Goal: Contribute content

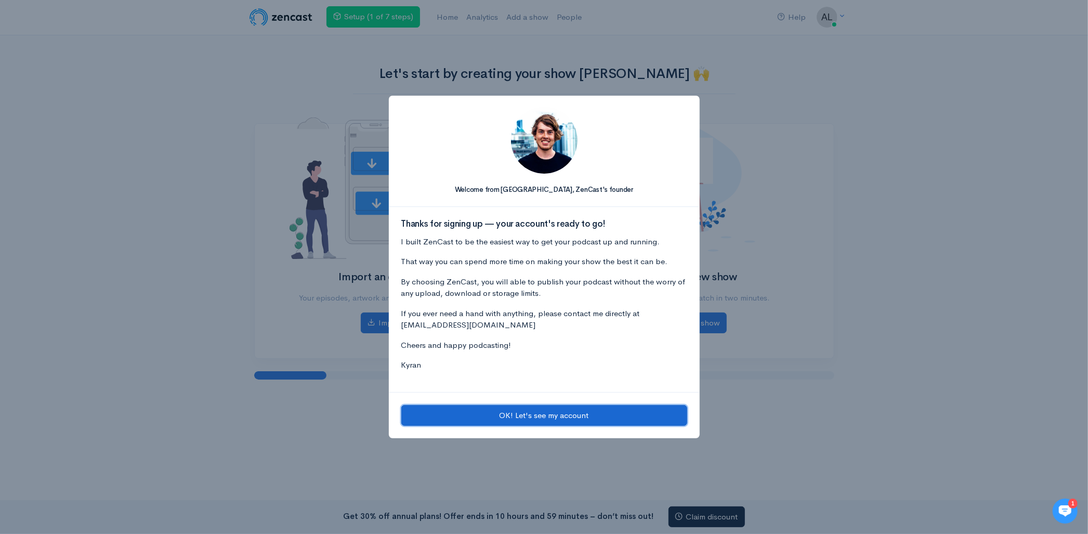
click at [516, 416] on button "OK! Let's see my account" at bounding box center [544, 415] width 286 height 21
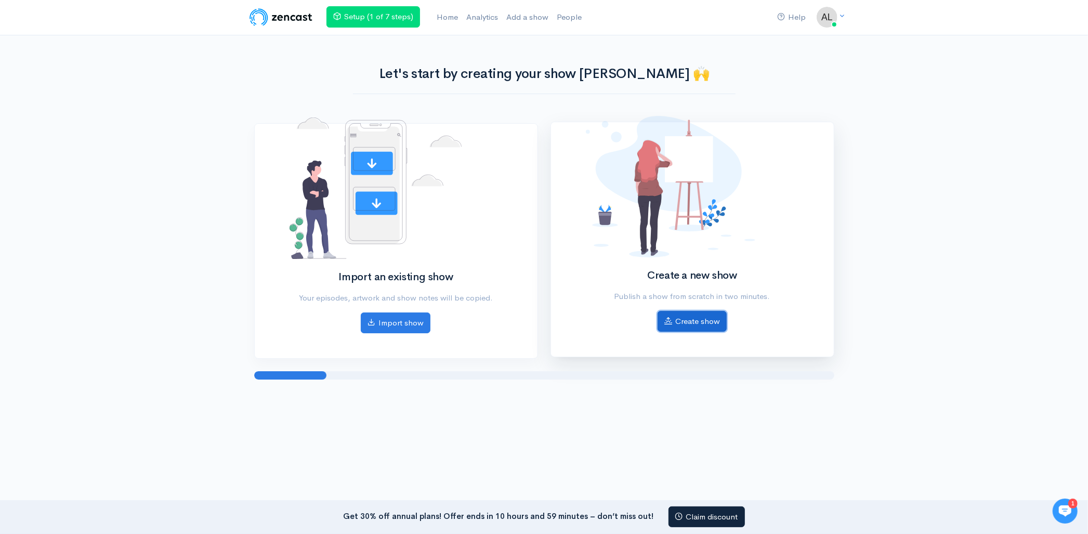
click at [698, 325] on link "Create show" at bounding box center [692, 321] width 69 height 21
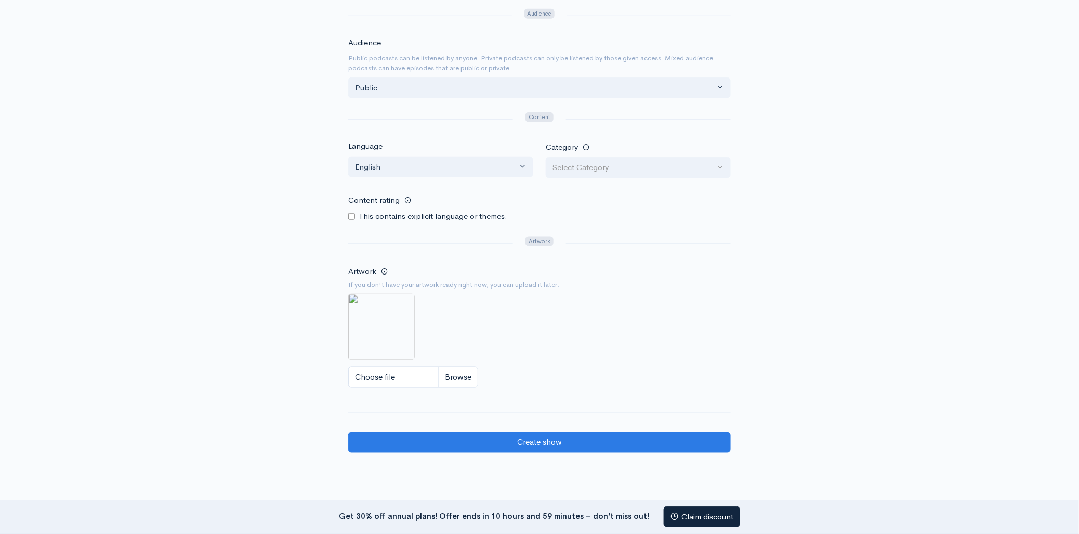
scroll to position [404, 0]
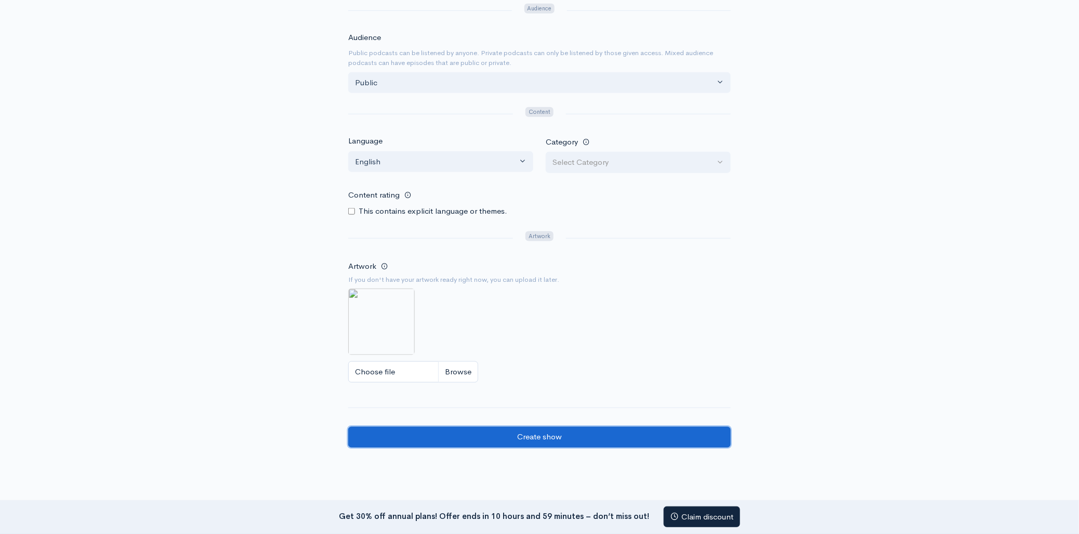
click at [542, 434] on input "Create show" at bounding box center [539, 437] width 383 height 21
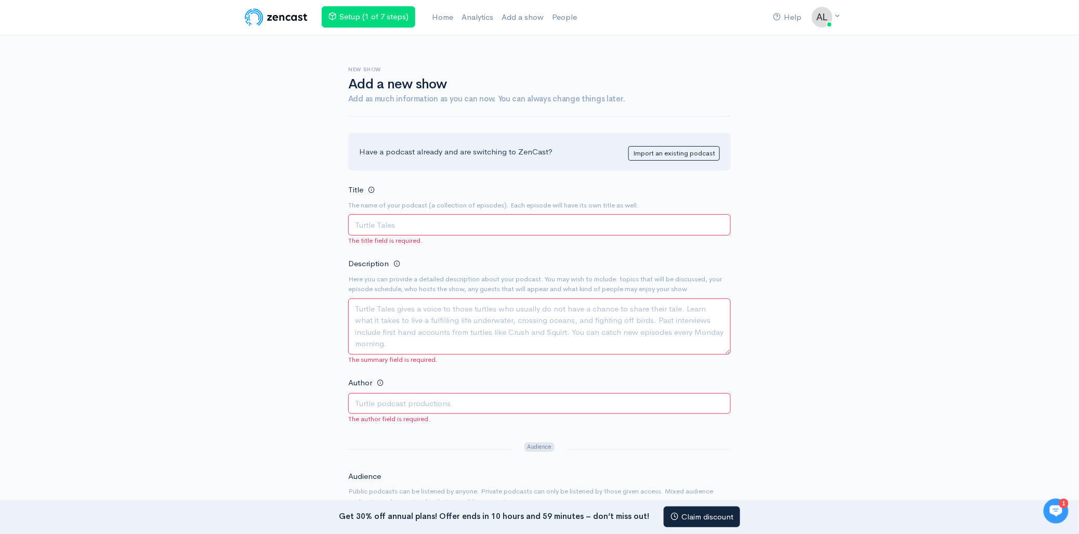
click at [458, 227] on input "Title" at bounding box center [539, 224] width 383 height 21
type input "fgfgn"
click at [458, 325] on textarea "Description" at bounding box center [539, 326] width 383 height 56
type textarea "gnfgnfg"
click at [439, 405] on input "Author" at bounding box center [539, 403] width 383 height 21
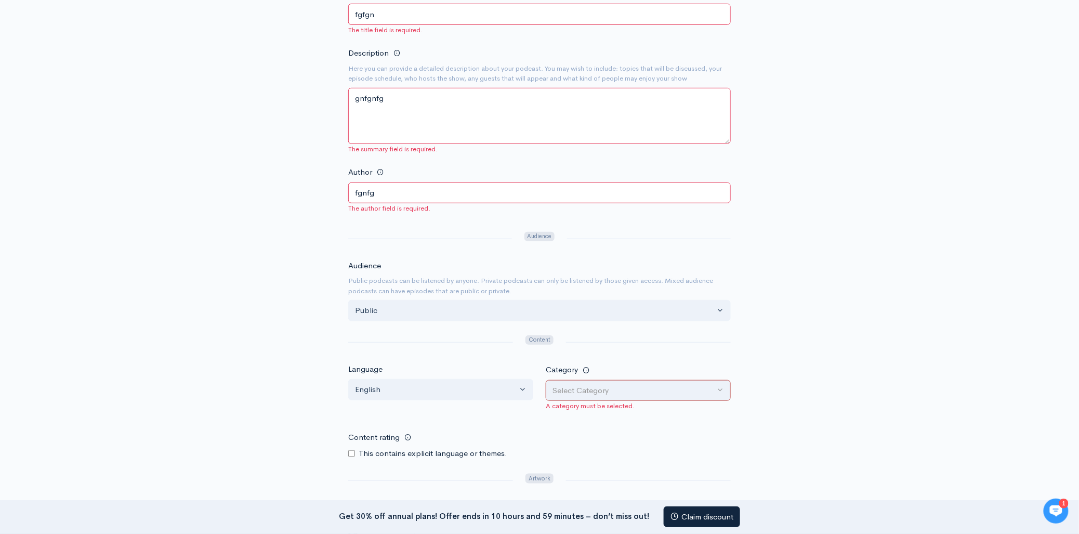
scroll to position [231, 0]
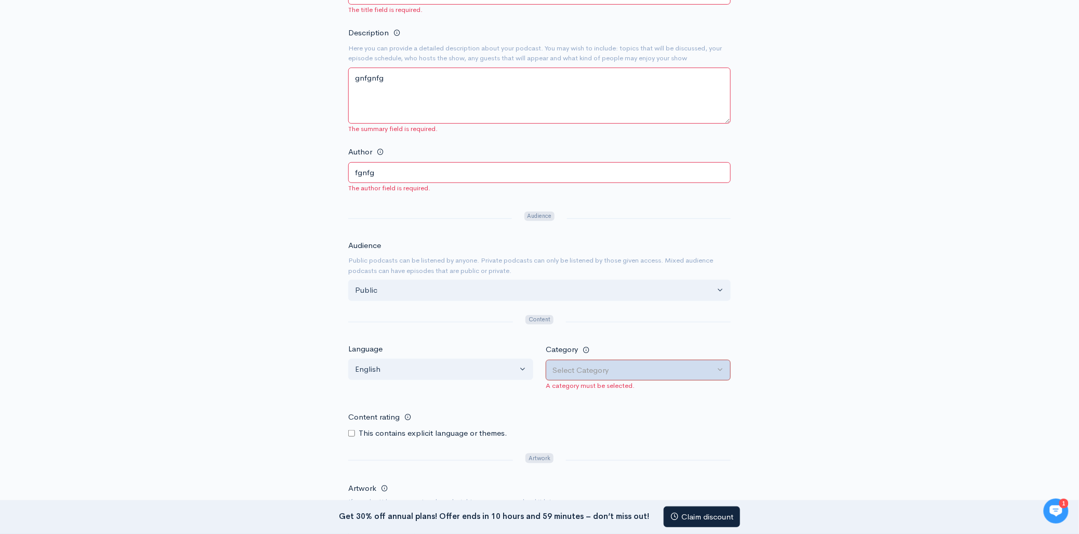
type input "fgnfg"
click at [607, 381] on button "Select Category" at bounding box center [638, 370] width 185 height 21
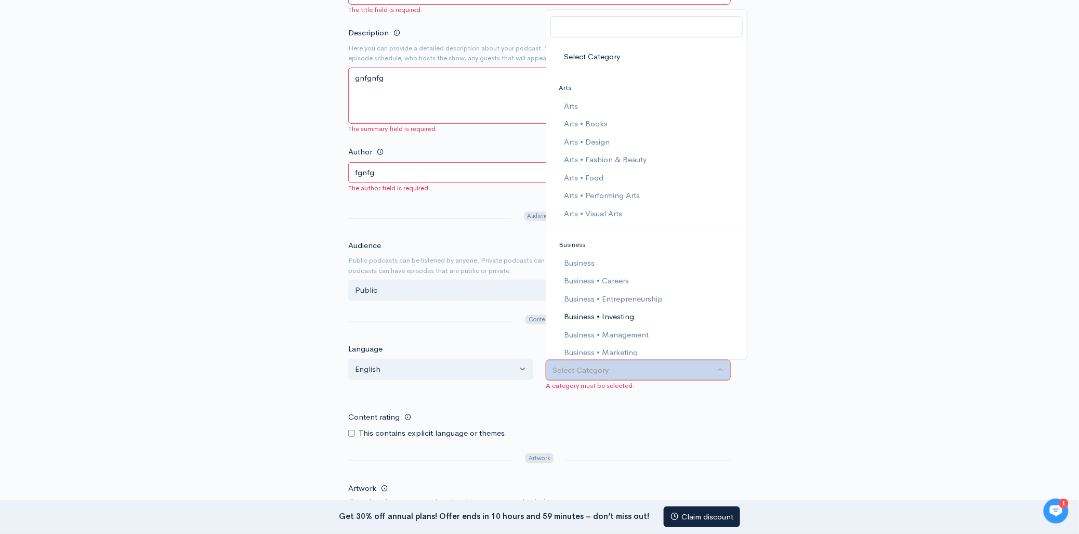
click at [567, 316] on span "Business • Investing" at bounding box center [599, 317] width 70 height 12
select select "Business > Investing"
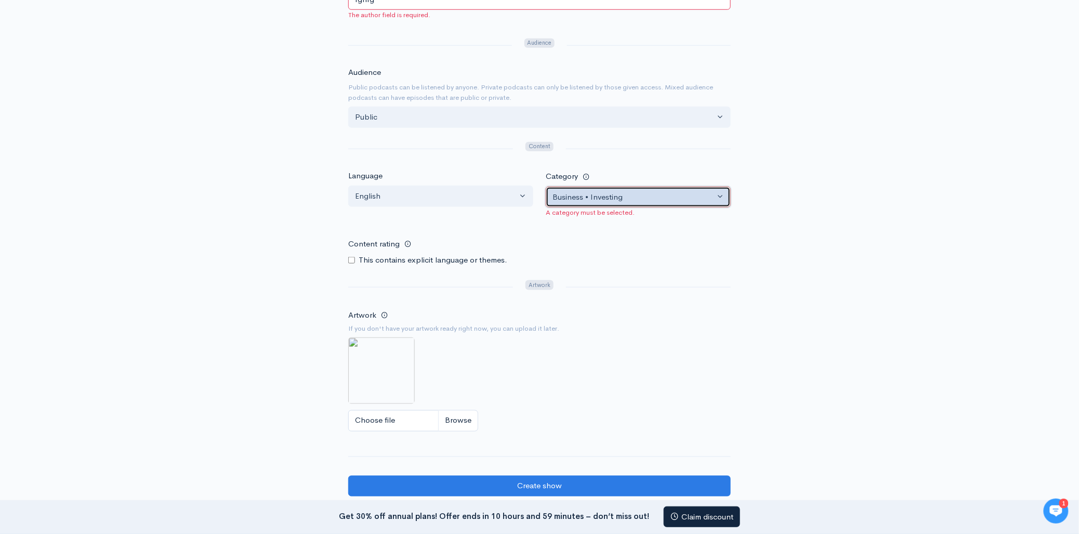
scroll to position [462, 0]
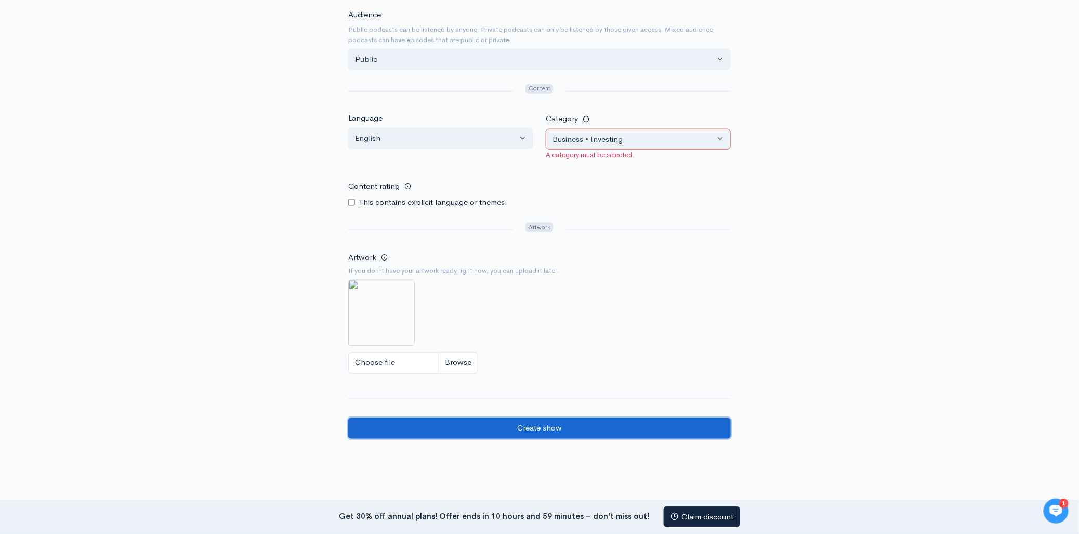
click at [534, 427] on input "Create show" at bounding box center [539, 428] width 383 height 21
